Goal: Information Seeking & Learning: Find specific fact

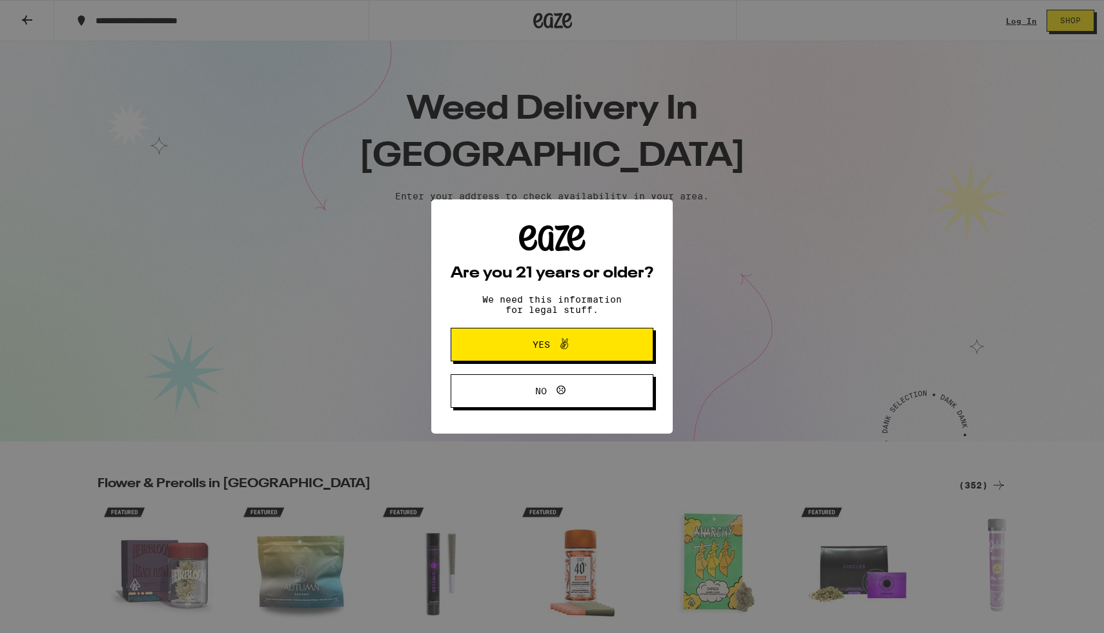
click at [503, 321] on div "Are you 21 years or older? We need this information for legal stuff. Yes No" at bounding box center [551, 316] width 203 height 183
click at [503, 336] on button "Yes" at bounding box center [551, 345] width 203 height 34
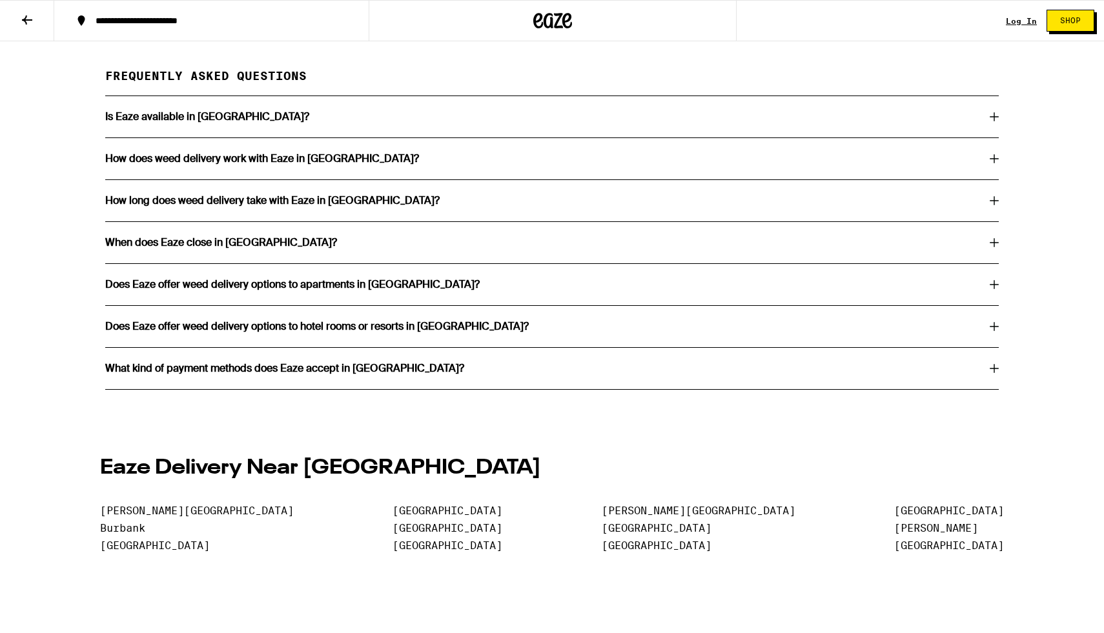
scroll to position [2493, 0]
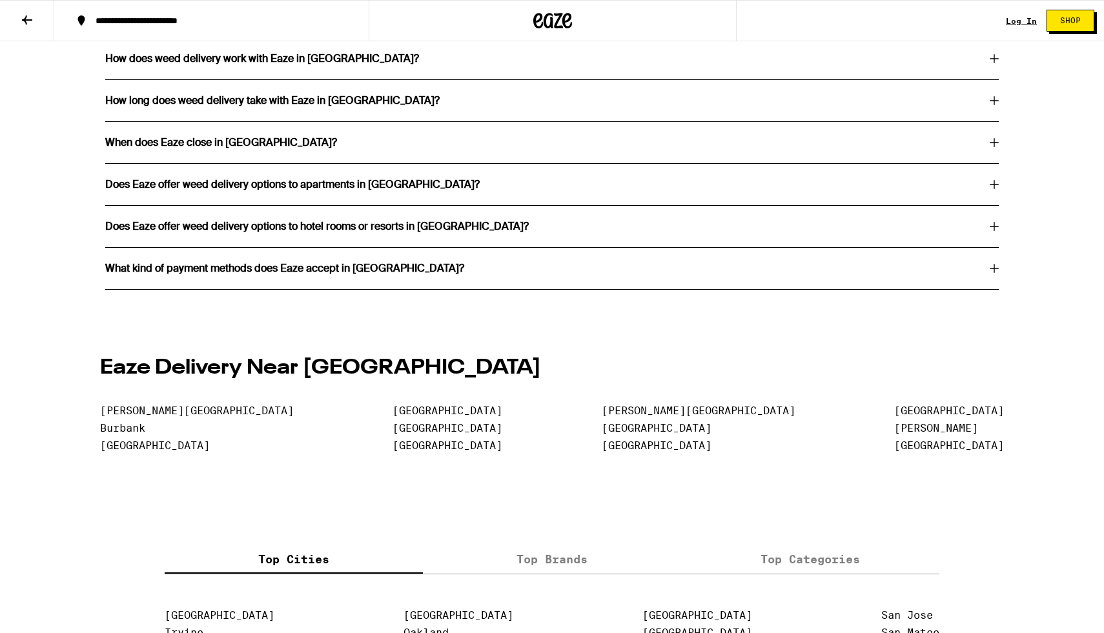
click at [314, 148] on div "When does Eaze close in [GEOGRAPHIC_DATA]?" at bounding box center [551, 142] width 893 height 10
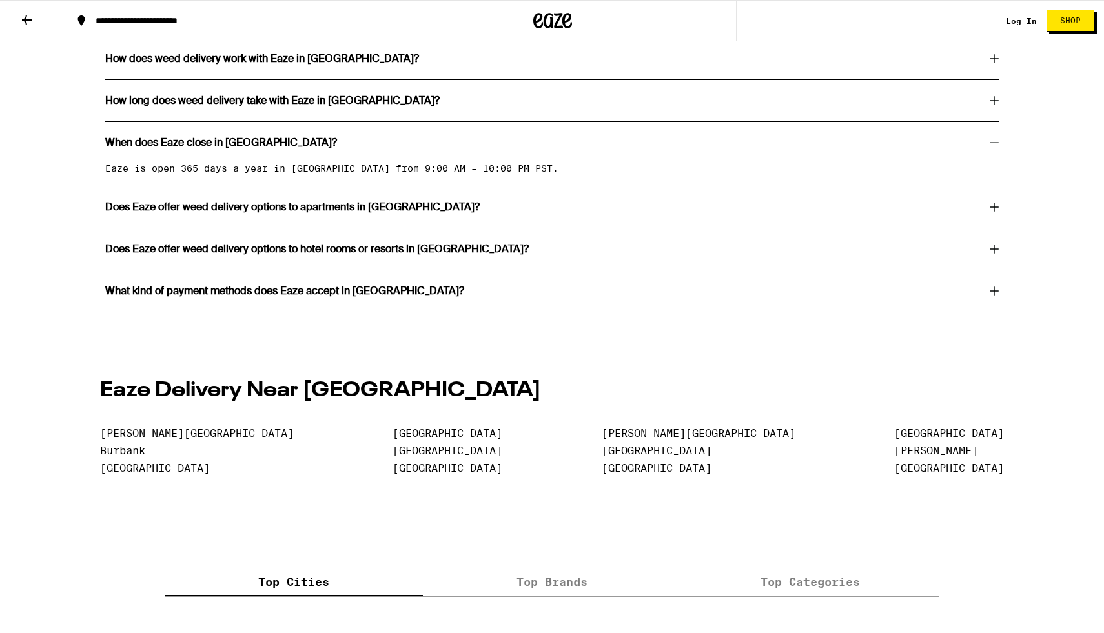
drag, startPoint x: 254, startPoint y: 197, endPoint x: 369, endPoint y: 199, distance: 115.5
click at [369, 163] on div "When does Eaze close in [GEOGRAPHIC_DATA]?" at bounding box center [551, 142] width 893 height 41
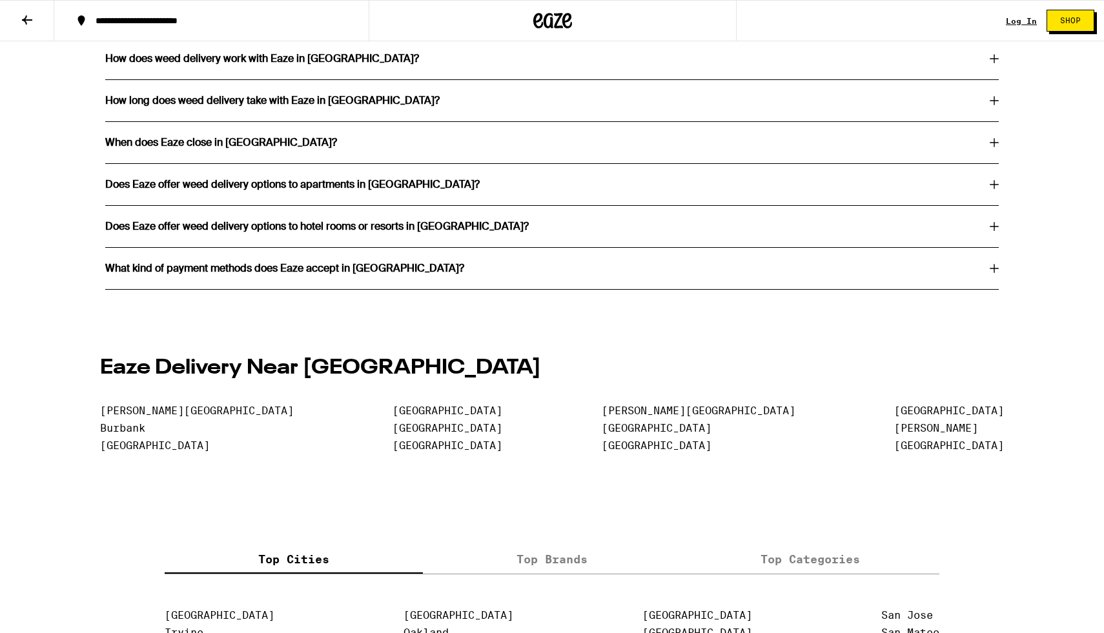
click at [369, 163] on div "When does Eaze close in [GEOGRAPHIC_DATA]?" at bounding box center [551, 142] width 893 height 41
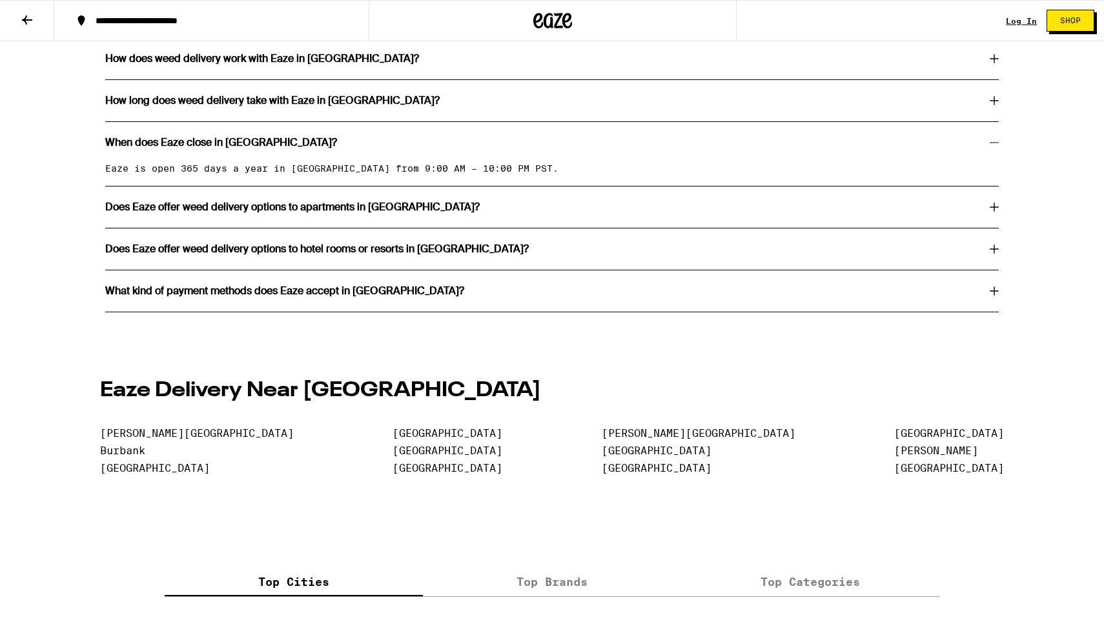
drag, startPoint x: 568, startPoint y: 210, endPoint x: 416, endPoint y: 217, distance: 152.5
click at [416, 186] on div "Eaze is open 365 days a year in [GEOGRAPHIC_DATA] from 9:00 AM – 10:00 PM PST." at bounding box center [551, 174] width 893 height 23
drag, startPoint x: 396, startPoint y: 207, endPoint x: 630, endPoint y: 239, distance: 235.9
click at [630, 239] on div "Is Eaze available in [GEOGRAPHIC_DATA]? Yes, our dispensary delivers 850 weed p…" at bounding box center [551, 154] width 893 height 316
click at [629, 174] on p "Eaze is open 365 days a year in [GEOGRAPHIC_DATA] from 9:00 AM – 10:00 PM PST." at bounding box center [551, 168] width 893 height 10
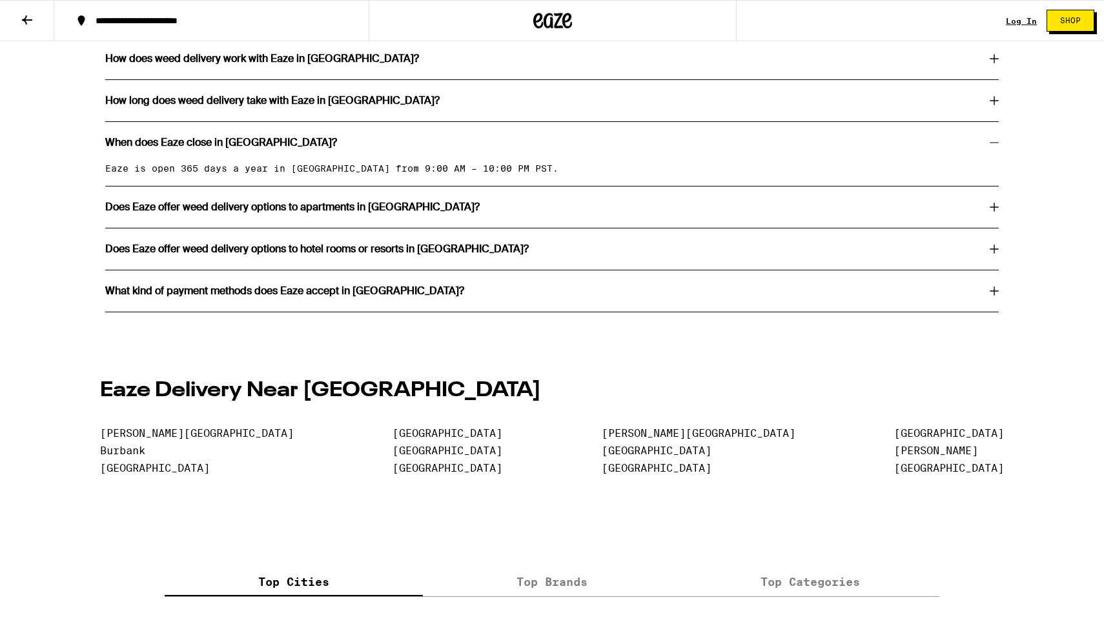
drag, startPoint x: 642, startPoint y: 200, endPoint x: 372, endPoint y: 180, distance: 271.2
click at [372, 163] on div "When does Eaze close in [GEOGRAPHIC_DATA]?" at bounding box center [551, 142] width 893 height 41
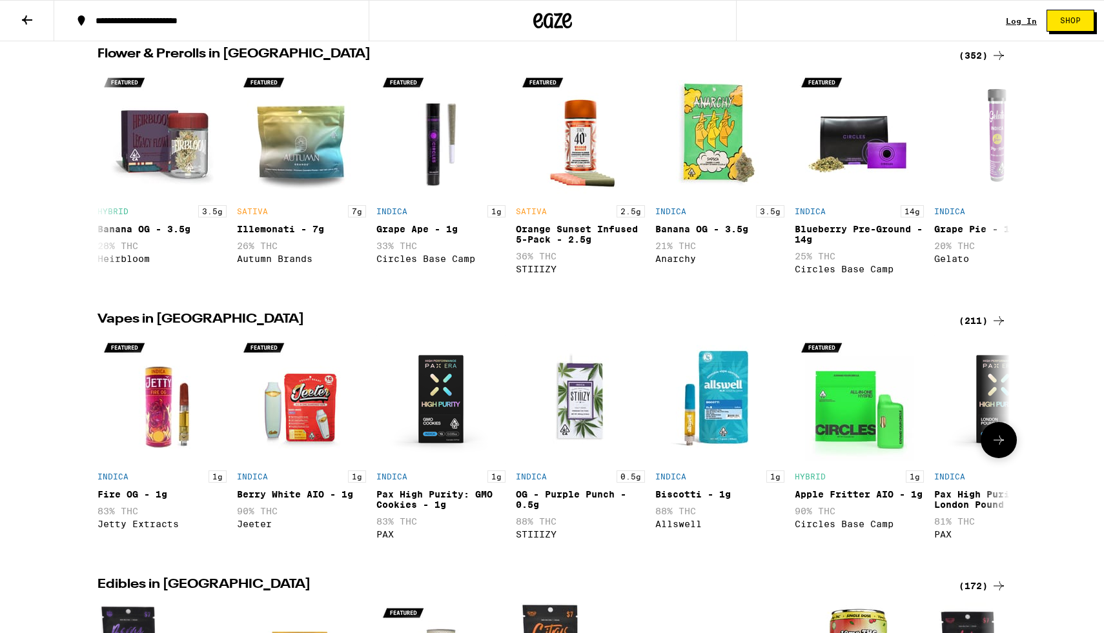
scroll to position [0, 0]
